Goal: Information Seeking & Learning: Learn about a topic

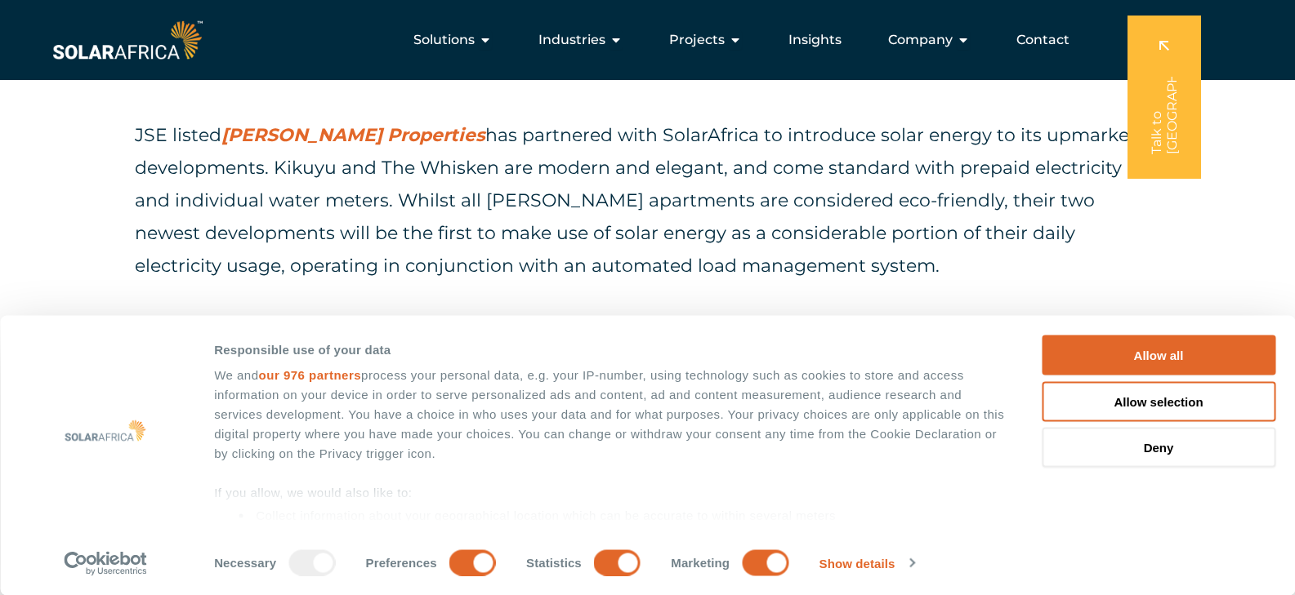
scroll to position [741, 0]
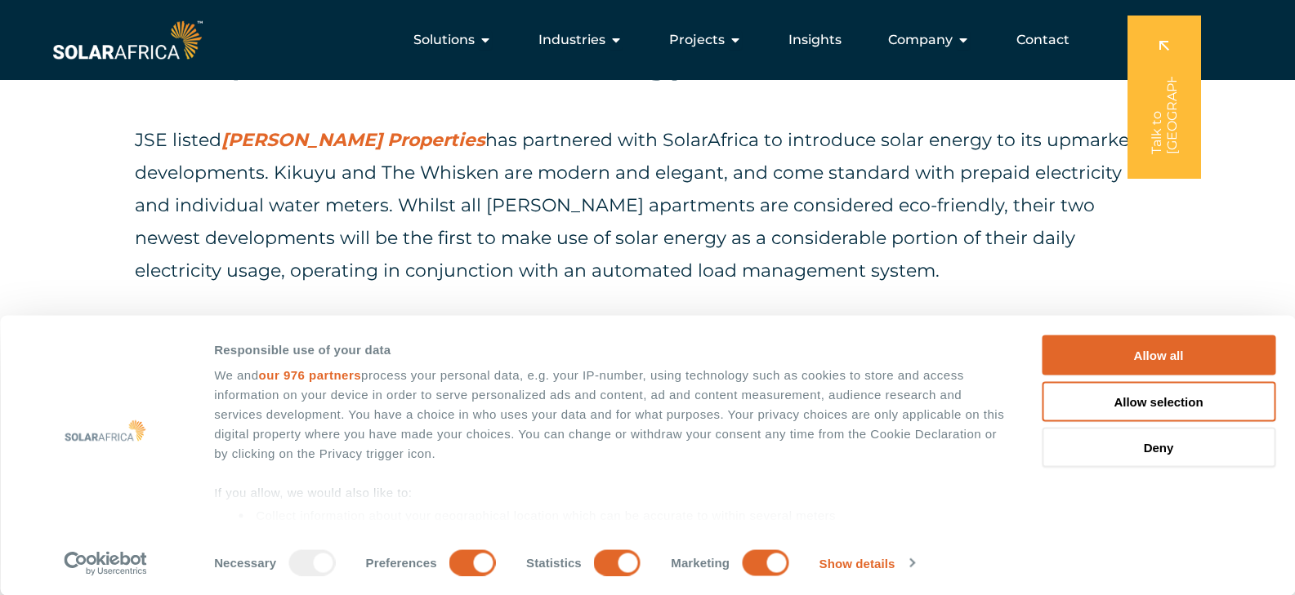
click at [234, 133] on strong "[PERSON_NAME] Properties" at bounding box center [353, 140] width 264 height 22
click at [359, 106] on div "Kikuyu and The Whisken are of the first developments in [GEOGRAPHIC_DATA] bring…" at bounding box center [647, 12] width 1025 height 192
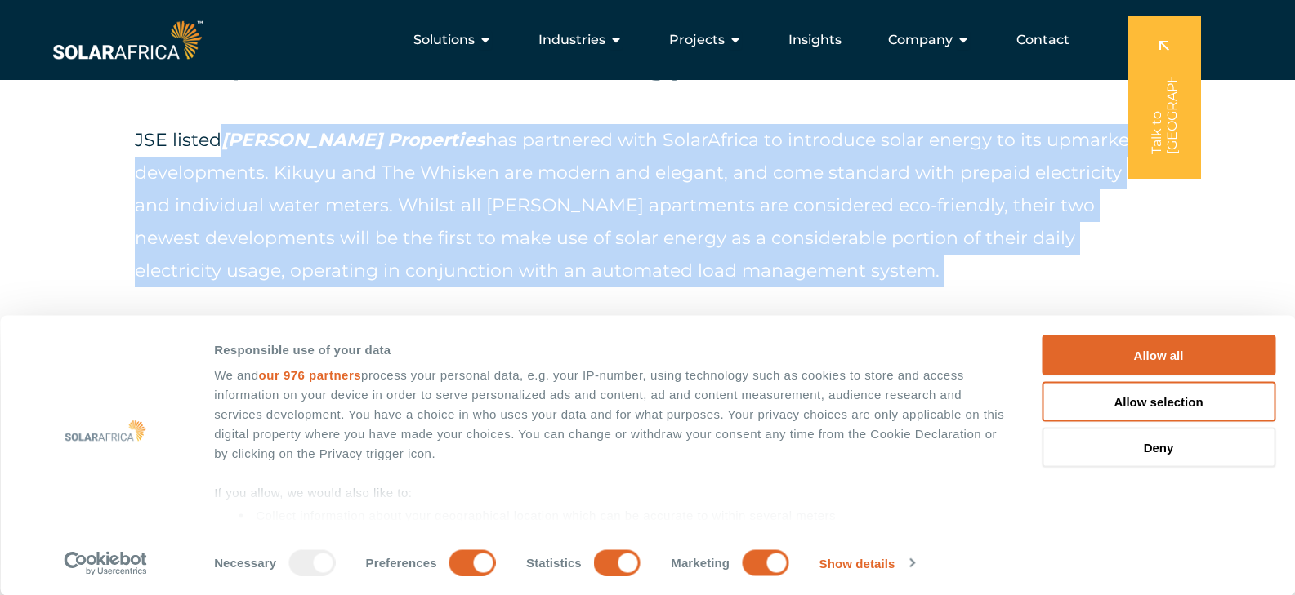
drag, startPoint x: 217, startPoint y: 132, endPoint x: 894, endPoint y: 289, distance: 695.1
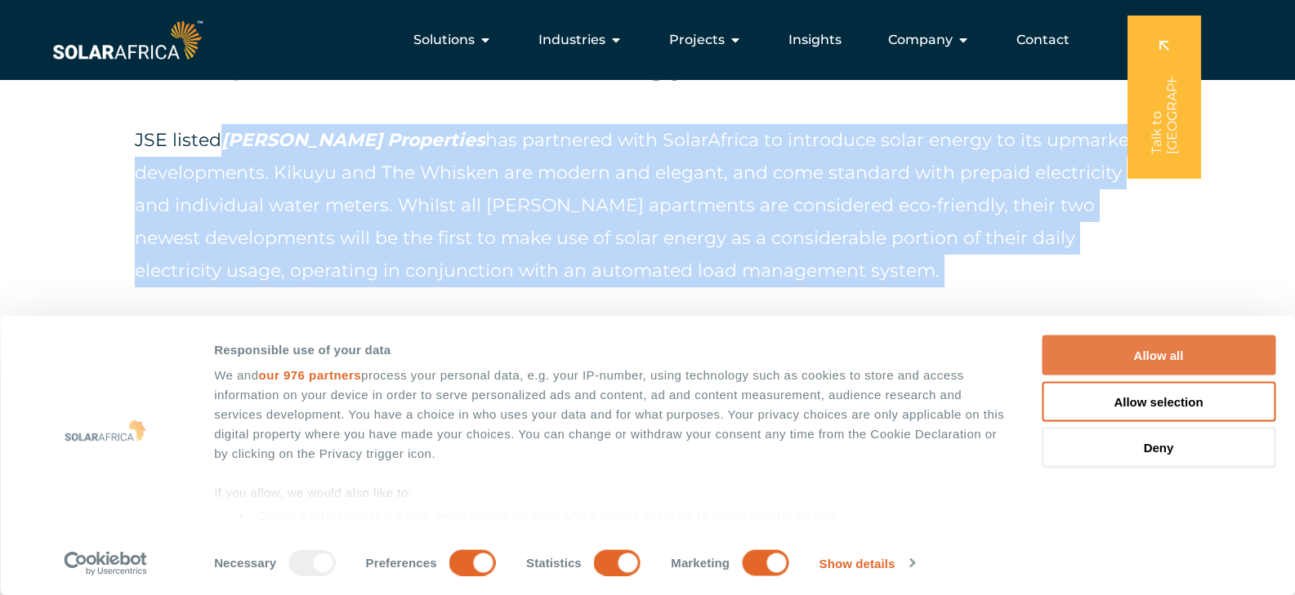
click at [1184, 355] on button "Allow all" at bounding box center [1158, 356] width 234 height 40
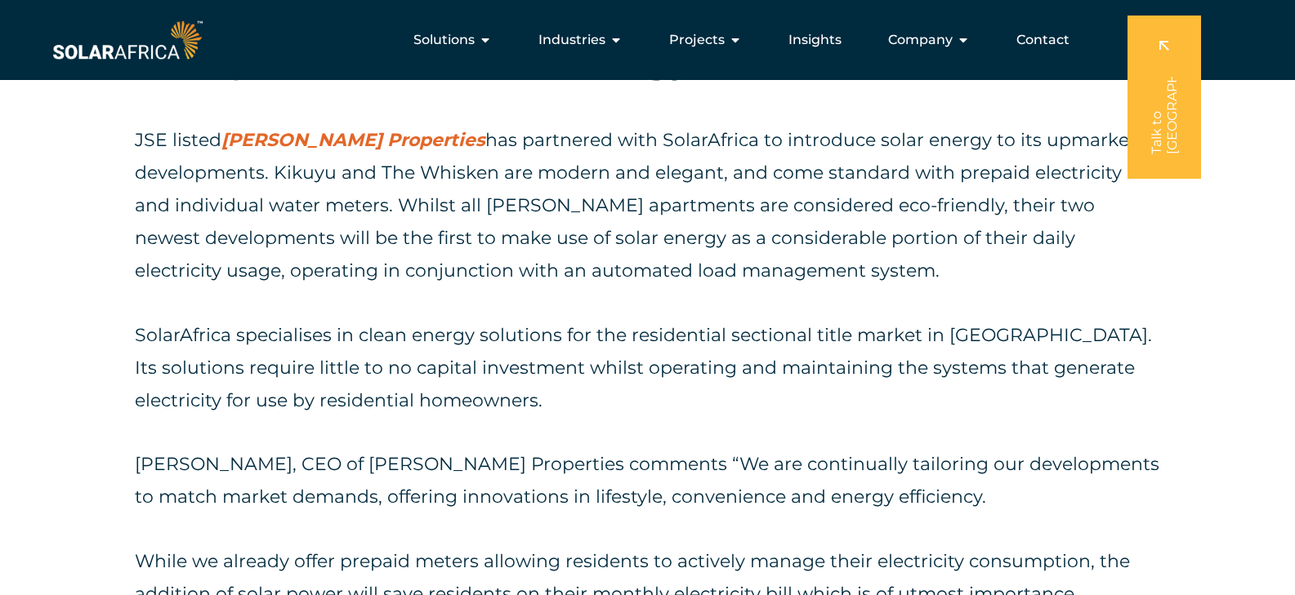
click at [228, 103] on div "Kikuyu and The Whisken are of the first developments in [GEOGRAPHIC_DATA] bring…" at bounding box center [647, 12] width 1025 height 192
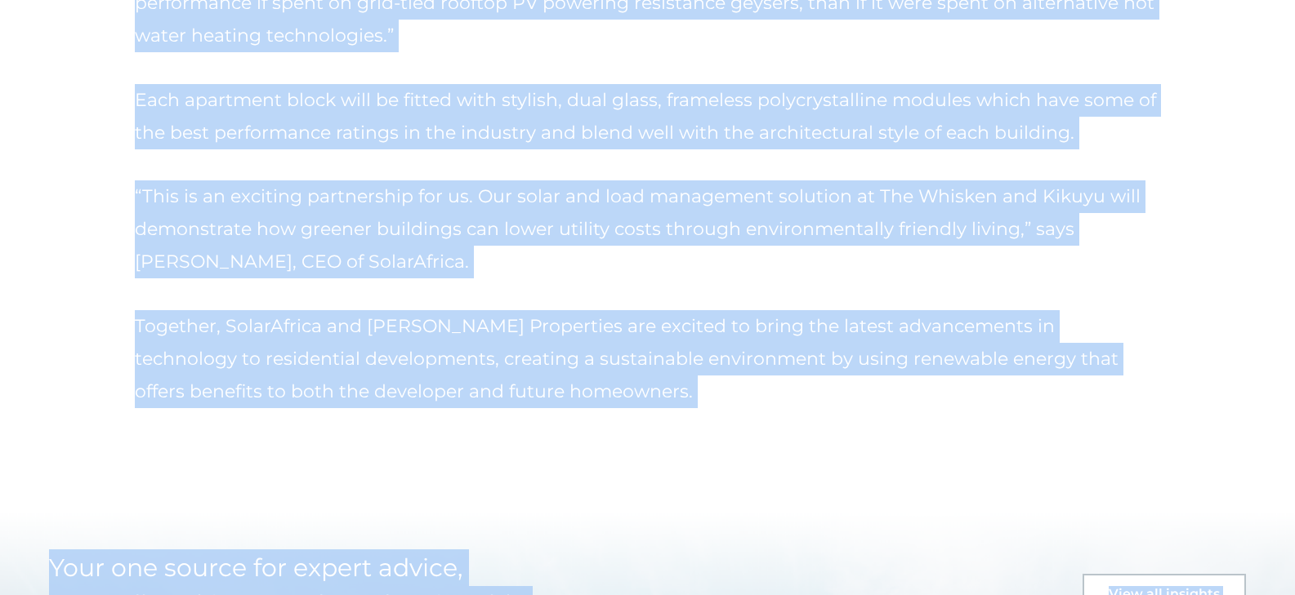
scroll to position [2287, 0]
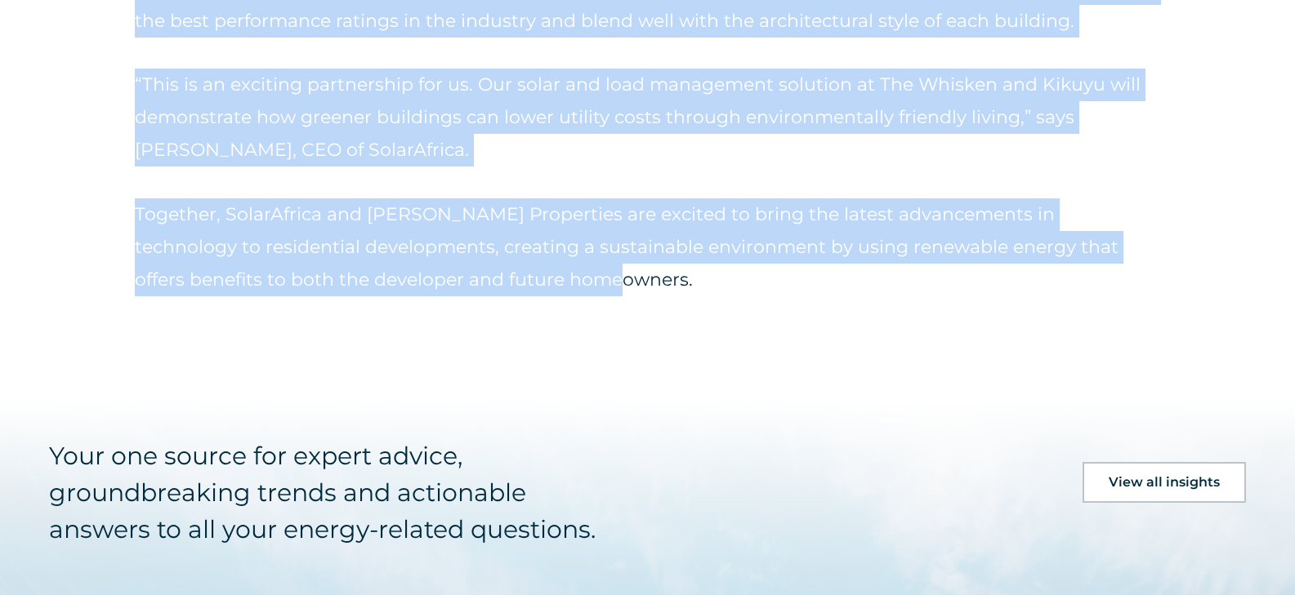
drag, startPoint x: 212, startPoint y: 134, endPoint x: 796, endPoint y: 330, distance: 616.8
copy div "l Ipsumd Sitametcon adi elitseddo eius TempoRincid ut laboreetd magna aliqua en…"
